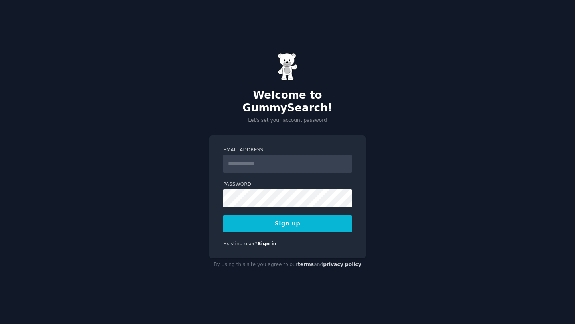
click at [345, 161] on input "Email Address" at bounding box center [287, 164] width 129 height 18
click at [0, 323] on com-1password-button at bounding box center [0, 324] width 0 height 0
click at [259, 163] on input "Email Address" at bounding box center [287, 164] width 129 height 18
click at [275, 163] on input "Email Address" at bounding box center [287, 164] width 129 height 18
type input "**********"
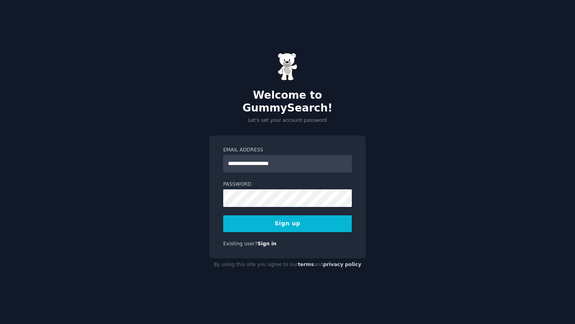
click at [289, 222] on button "Sign up" at bounding box center [287, 223] width 129 height 17
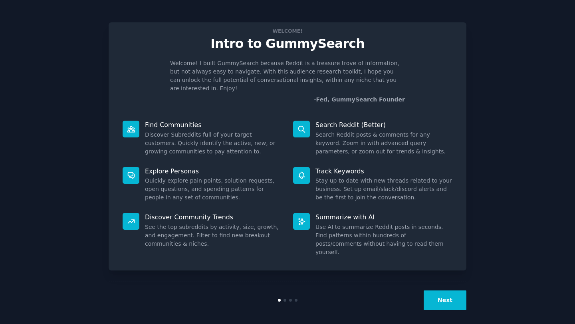
click at [459, 291] on button "Next" at bounding box center [445, 300] width 43 height 20
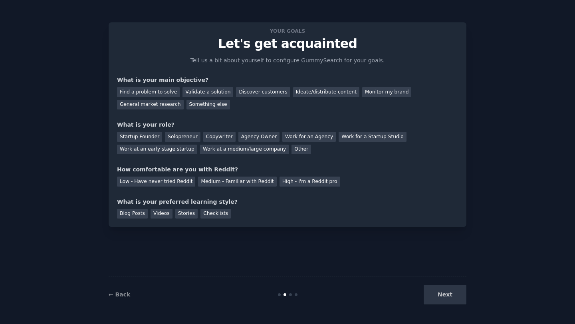
click at [451, 301] on div "Next" at bounding box center [406, 295] width 119 height 20
click at [145, 134] on div "Startup Founder" at bounding box center [139, 137] width 45 height 10
click at [175, 141] on div "Solopreneur" at bounding box center [182, 137] width 35 height 10
click at [262, 96] on div "Discover customers" at bounding box center [263, 92] width 54 height 10
click at [214, 184] on div "Medium - Familiar with Reddit" at bounding box center [237, 181] width 78 height 10
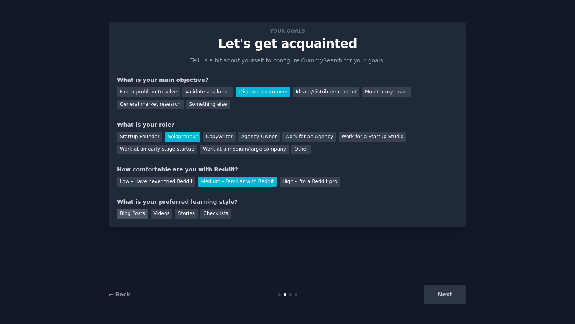
click at [142, 212] on div "Blog Posts" at bounding box center [132, 214] width 31 height 10
click at [218, 216] on div "Checklists" at bounding box center [215, 214] width 30 height 10
click at [437, 297] on button "Next" at bounding box center [445, 295] width 43 height 20
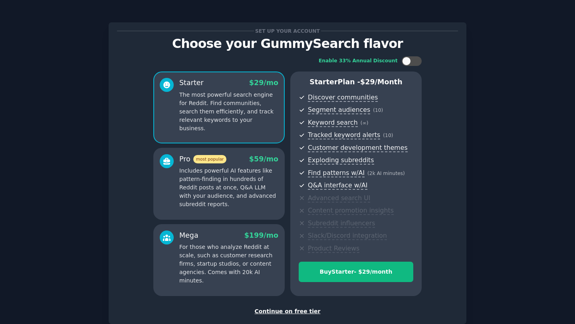
click at [297, 313] on div "Continue on free tier" at bounding box center [287, 311] width 341 height 8
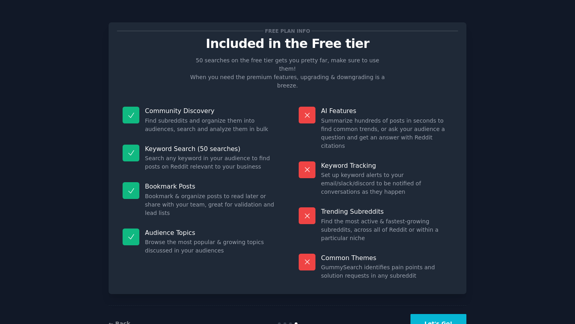
click at [436, 314] on button "Let's Go!" at bounding box center [438, 324] width 56 height 20
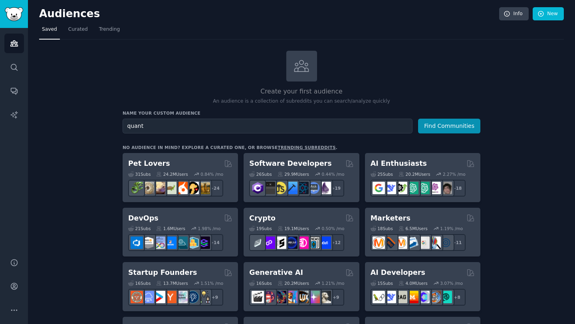
type input "quant"
click at [418, 119] on button "Find Communities" at bounding box center [449, 126] width 62 height 15
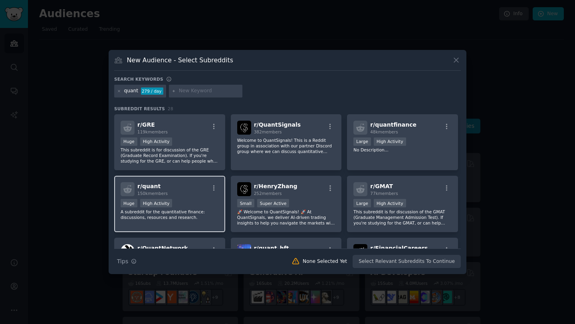
click at [150, 188] on span "r/ quant" at bounding box center [148, 186] width 23 height 6
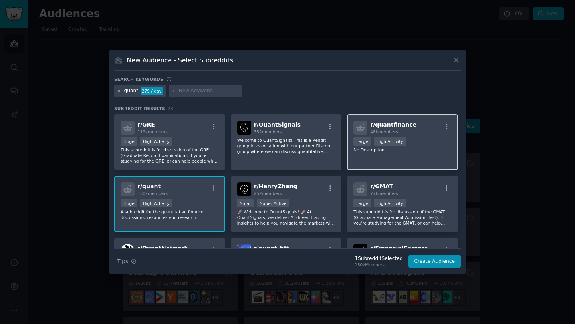
click at [426, 156] on div "r/ quantfinance 48k members Large High Activity No Description..." at bounding box center [402, 142] width 111 height 56
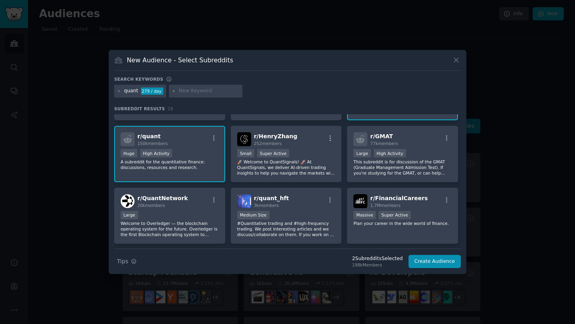
scroll to position [51, 0]
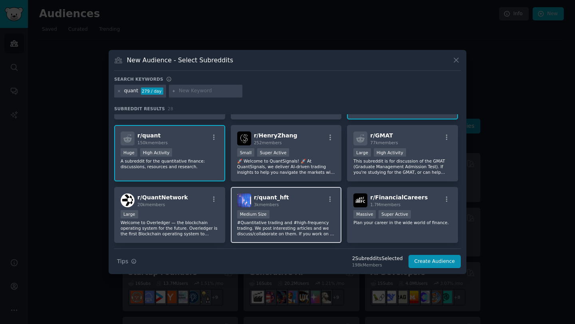
click at [281, 219] on div "Medium Size" at bounding box center [286, 215] width 98 height 10
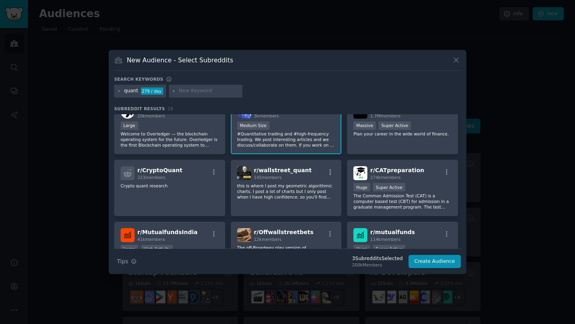
scroll to position [143, 0]
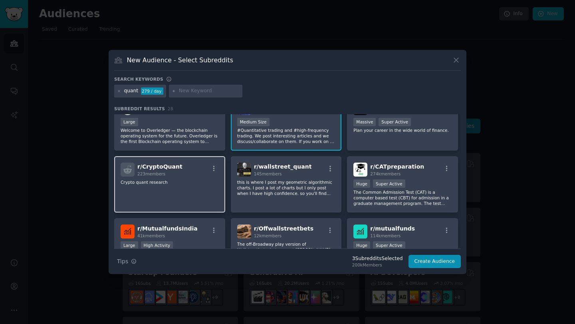
click at [198, 198] on div "r/ CryptoQuant 223 members Crypto quant research" at bounding box center [169, 184] width 111 height 56
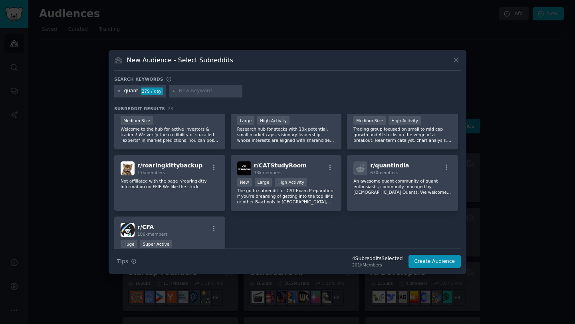
scroll to position [435, 0]
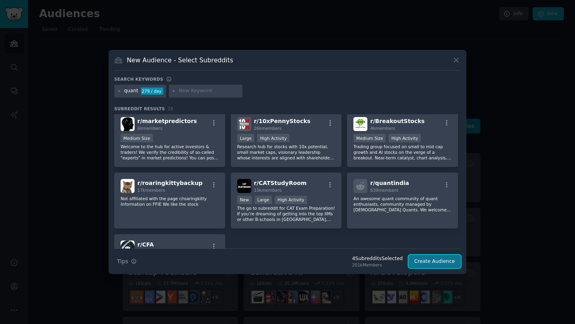
click at [435, 259] on button "Create Audience" at bounding box center [434, 262] width 53 height 14
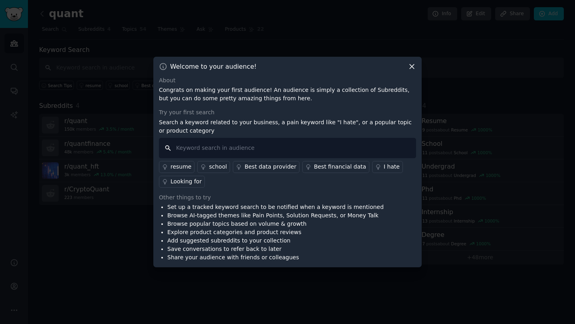
click at [259, 153] on input "text" at bounding box center [287, 148] width 257 height 20
